Goal: Task Accomplishment & Management: Use online tool/utility

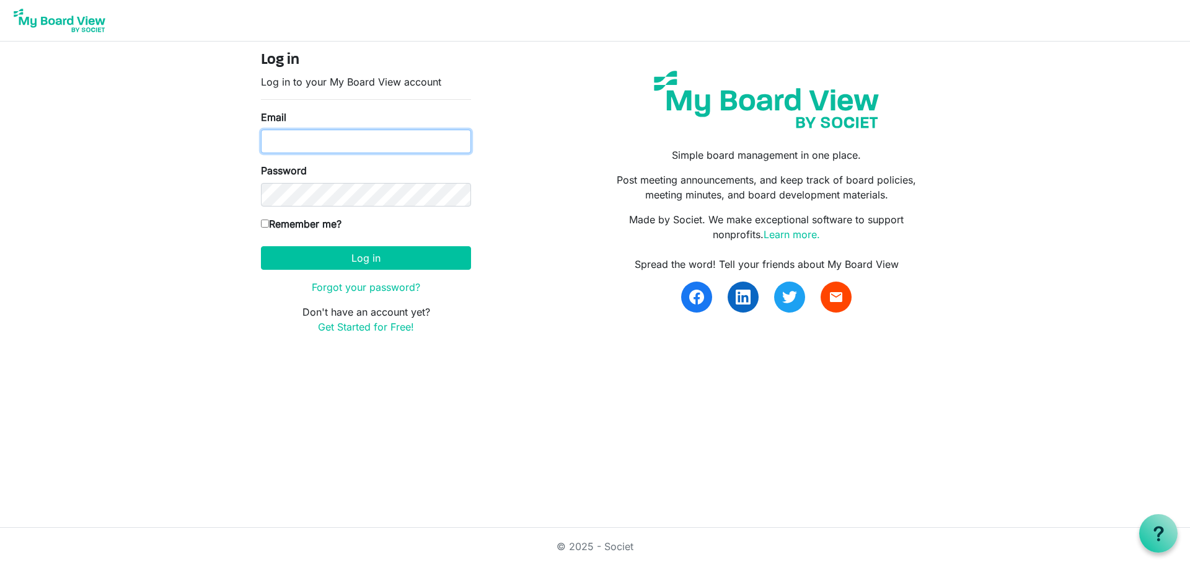
click at [335, 138] on input "Email" at bounding box center [366, 142] width 210 height 24
type input "[EMAIL_ADDRESS][DOMAIN_NAME]"
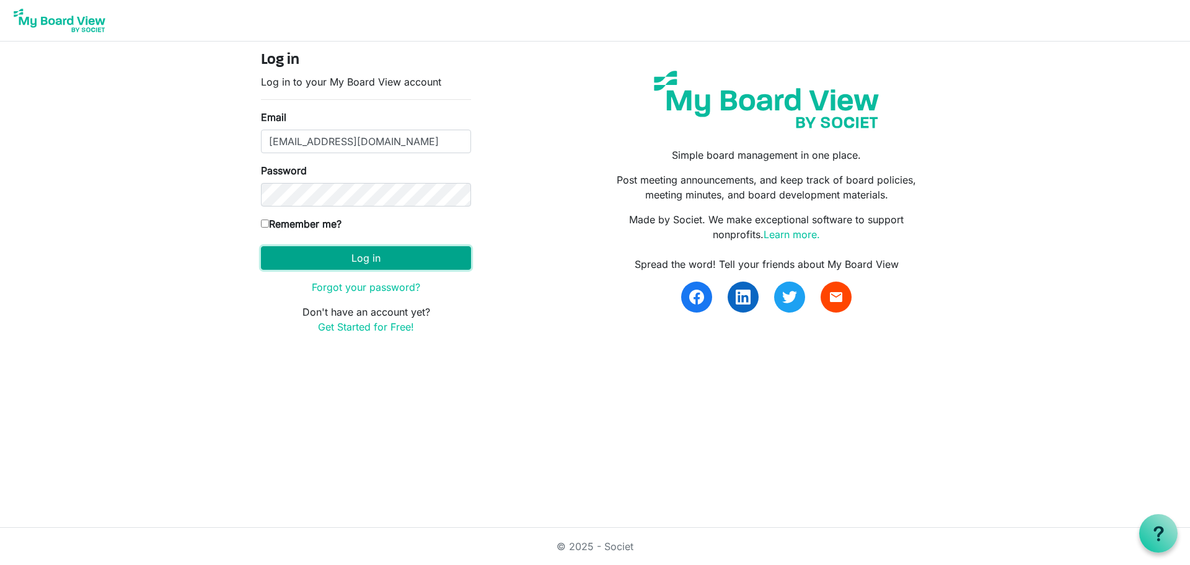
click at [336, 263] on button "Log in" at bounding box center [366, 258] width 210 height 24
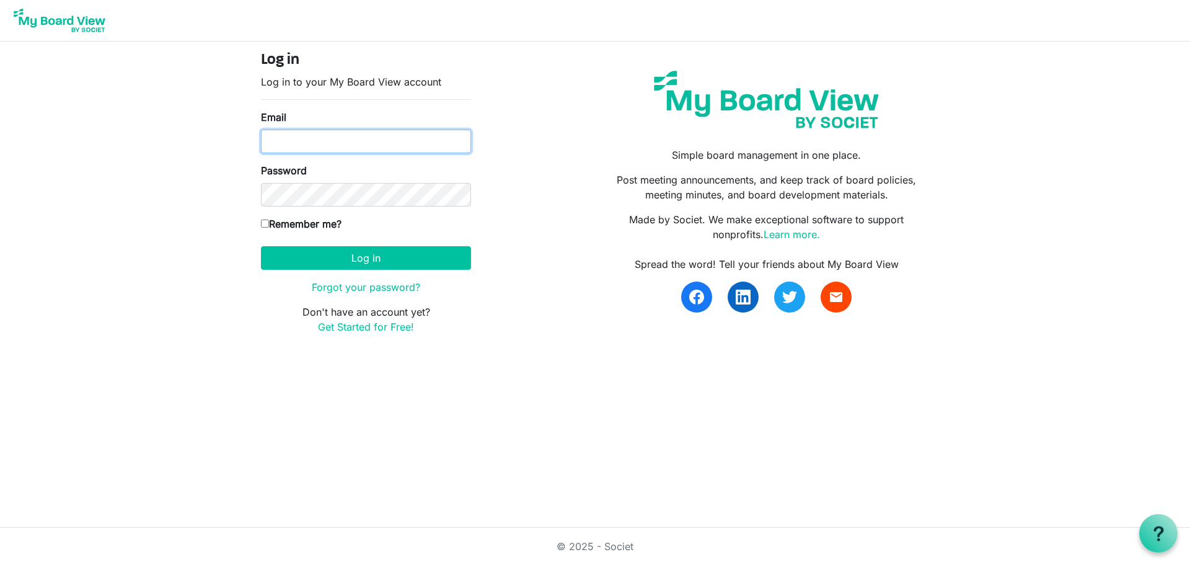
click at [316, 143] on input "Email" at bounding box center [366, 142] width 210 height 24
type input "harrisonccc.mikewilliams@gmail.com"
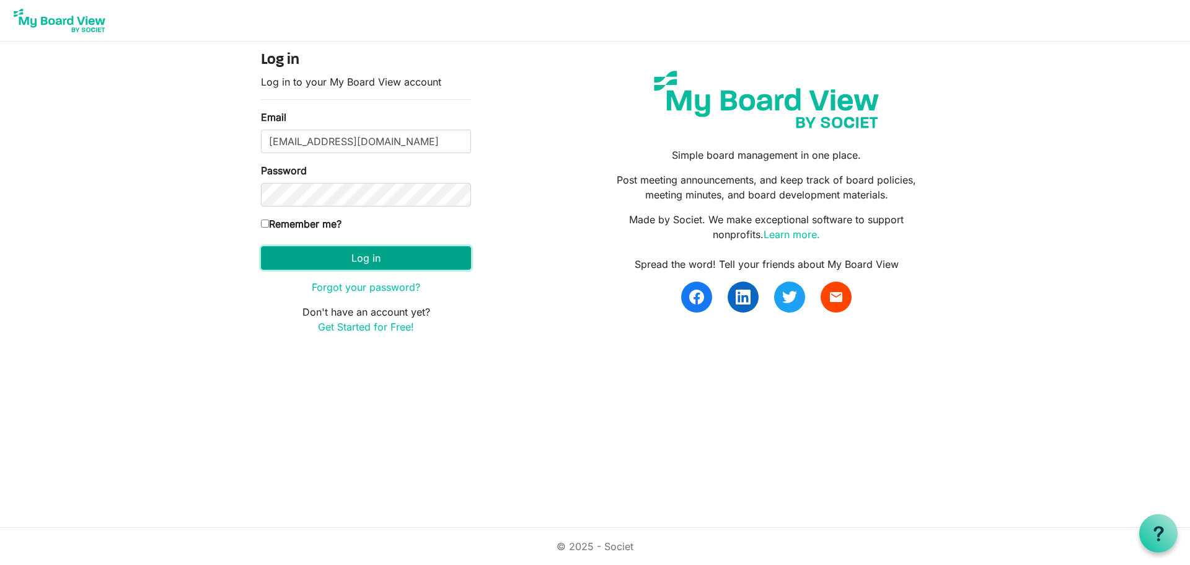
click at [334, 261] on button "Log in" at bounding box center [366, 258] width 210 height 24
click at [366, 262] on button "Log in" at bounding box center [366, 258] width 210 height 24
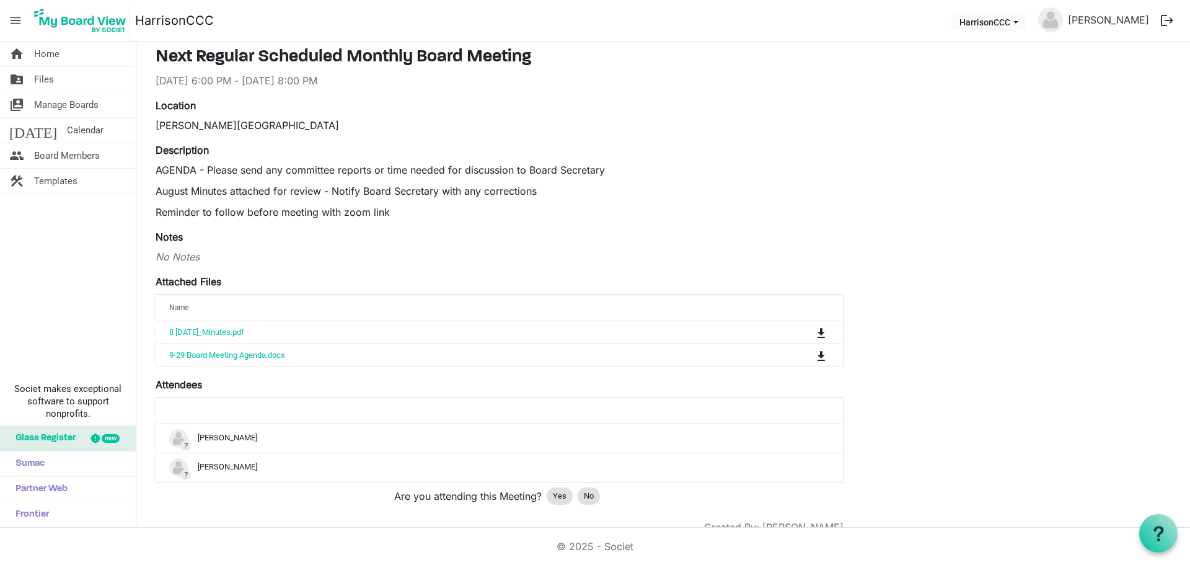
scroll to position [76, 0]
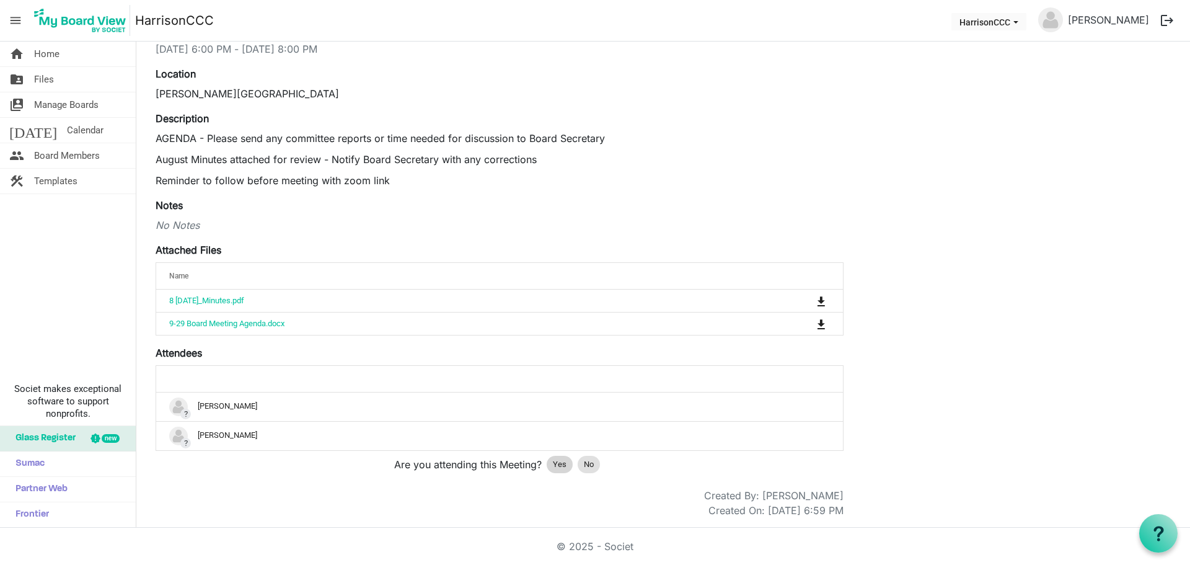
click at [564, 464] on span "Yes" at bounding box center [560, 464] width 14 height 12
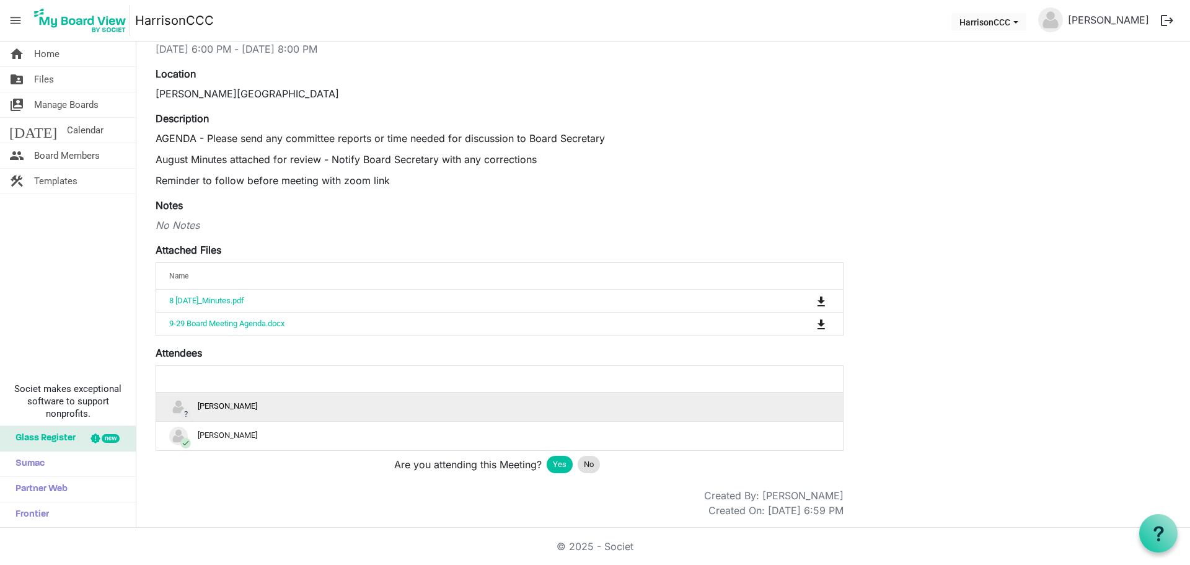
click at [289, 404] on div "? Mike Williams" at bounding box center [499, 406] width 661 height 19
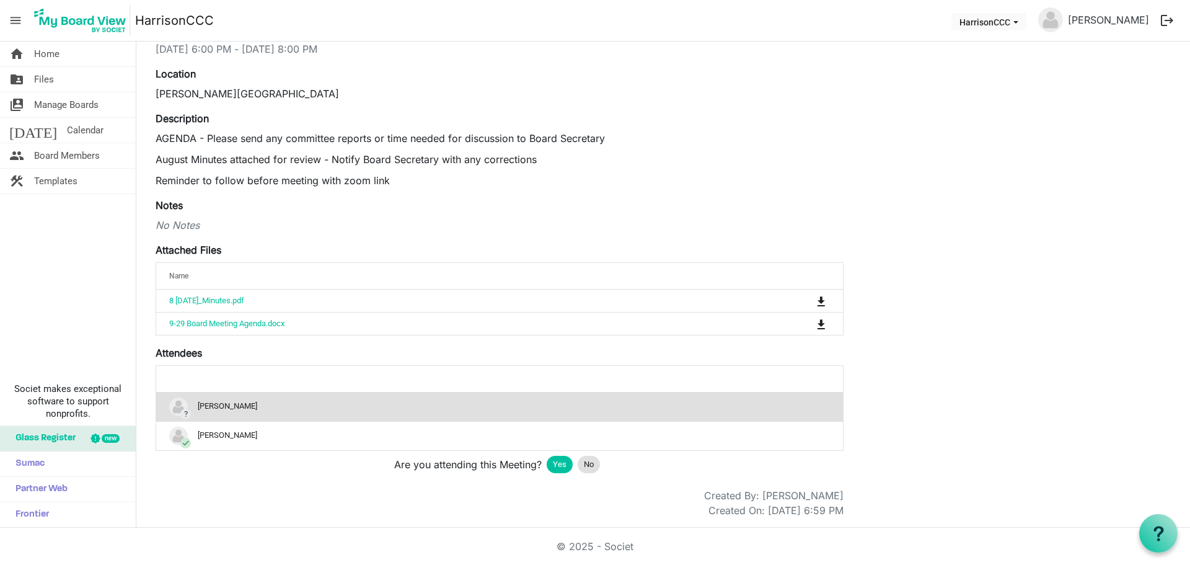
click at [565, 469] on span "Yes" at bounding box center [560, 464] width 14 height 12
click at [556, 464] on span "Yes" at bounding box center [560, 464] width 14 height 12
click at [197, 407] on div "? Mike Williams" at bounding box center [499, 406] width 661 height 19
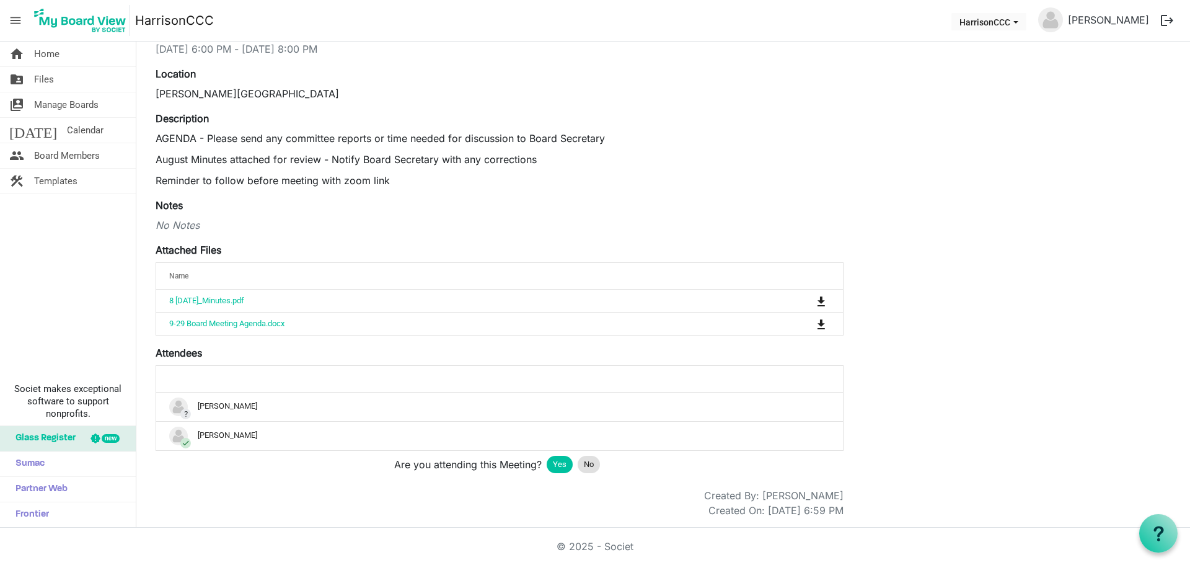
click at [555, 466] on span "Yes" at bounding box center [560, 464] width 14 height 12
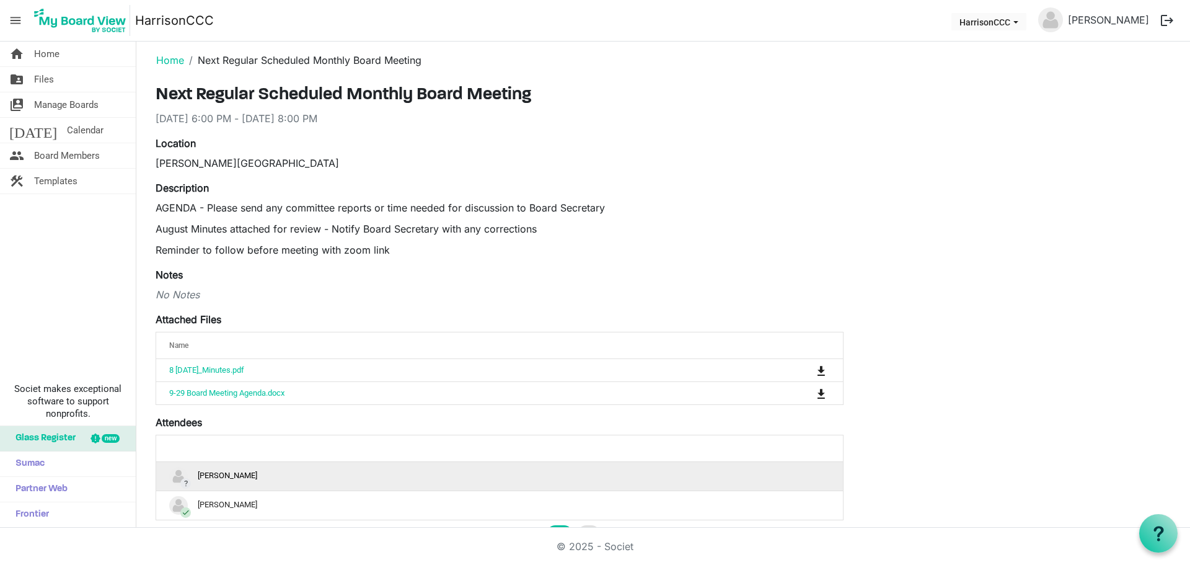
scroll to position [0, 0]
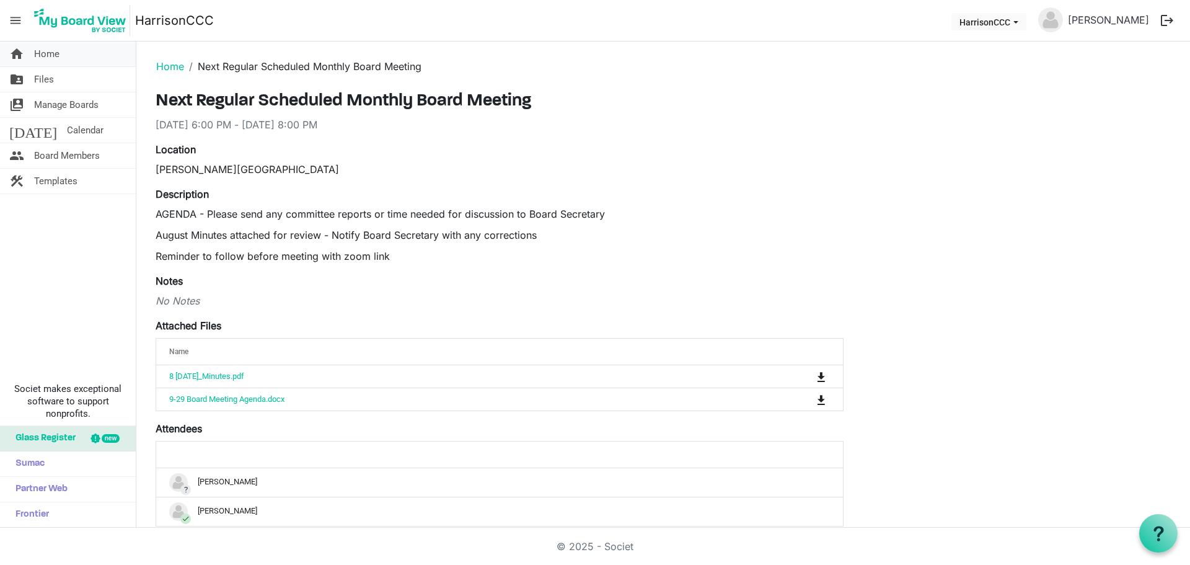
click at [43, 53] on span "Home" at bounding box center [46, 54] width 25 height 25
